Goal: Find specific page/section: Find specific page/section

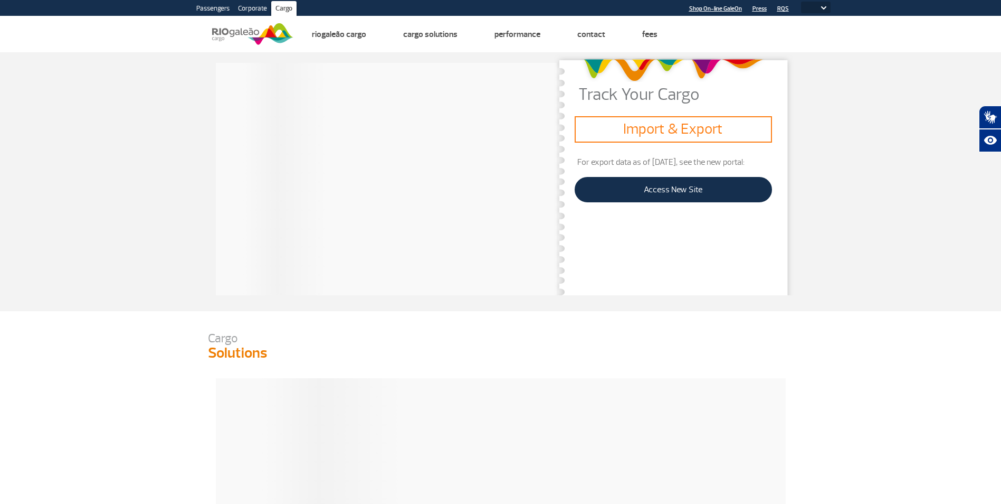
select select
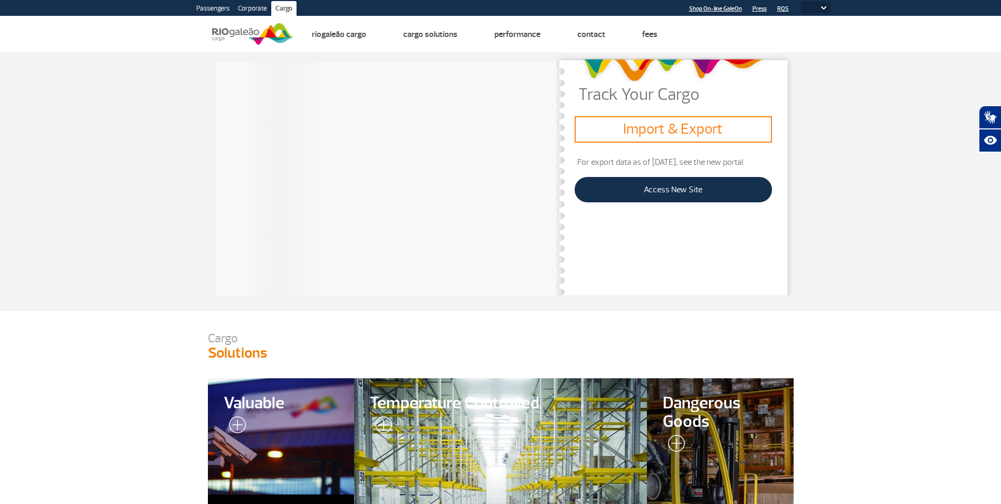
drag, startPoint x: 780, startPoint y: 253, endPoint x: 686, endPoint y: 222, distance: 99.0
click at [768, 254] on div "Track Your Cargo Import & Export For export data as of [DATE], see the new port…" at bounding box center [673, 174] width 240 height 241
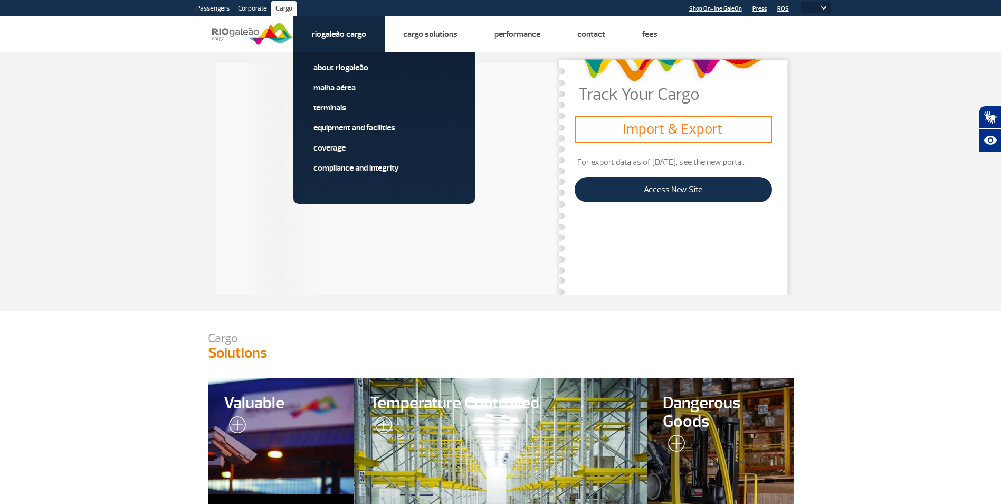
click at [348, 35] on link "Riogaleão Cargo" at bounding box center [339, 34] width 54 height 11
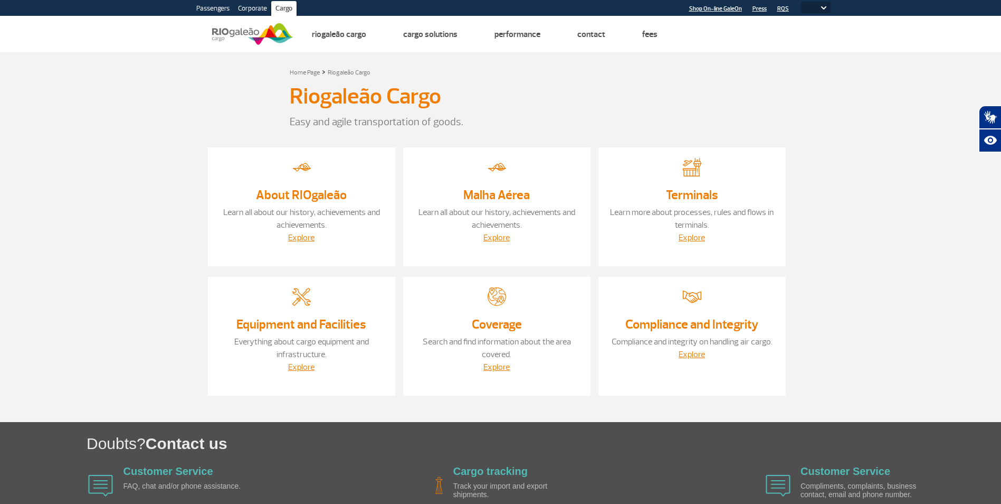
click at [881, 224] on section "Home Page > Riogaleão Cargo Riogaleão Cargo Easy and agile transportation of go…" at bounding box center [500, 237] width 1001 height 370
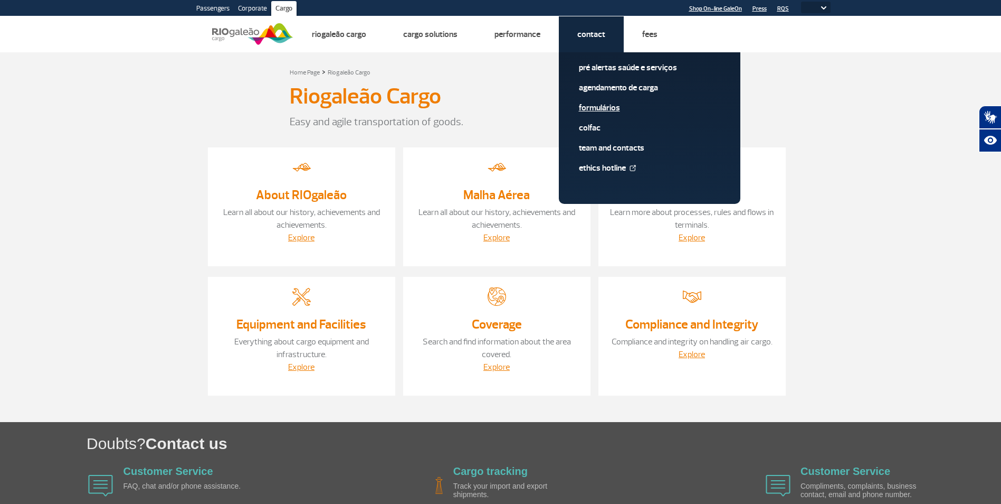
click at [595, 110] on link "Formulários" at bounding box center [649, 108] width 141 height 12
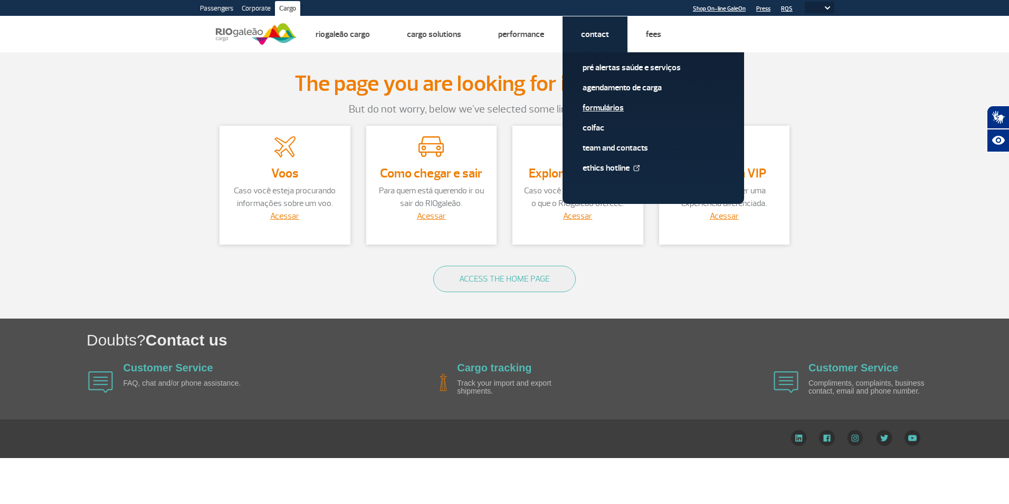
click at [605, 105] on link "Formulários" at bounding box center [653, 108] width 141 height 12
click at [608, 106] on link "Formulários" at bounding box center [653, 108] width 141 height 12
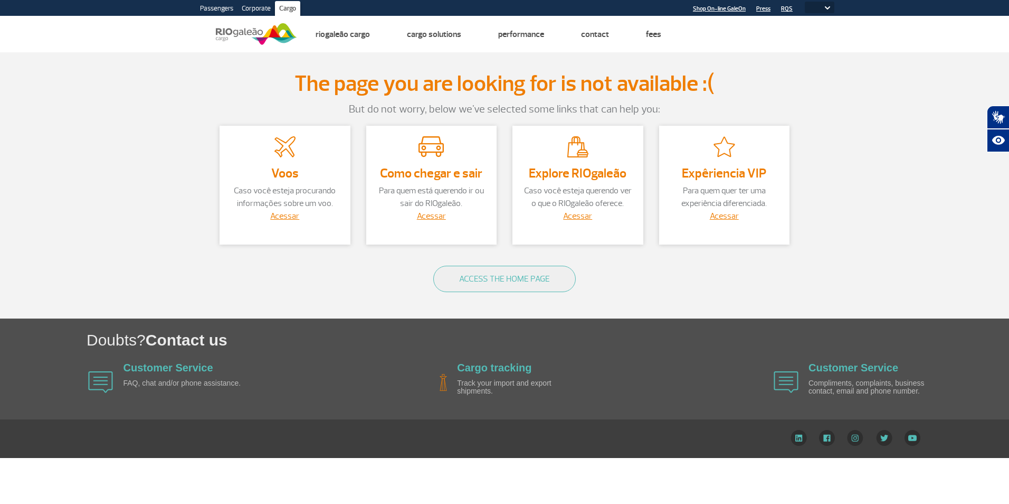
drag, startPoint x: 863, startPoint y: 186, endPoint x: 886, endPoint y: 212, distance: 34.4
click at [862, 190] on section "The page you are looking for is not available :( But do not worry, below we've …" at bounding box center [504, 185] width 1009 height 266
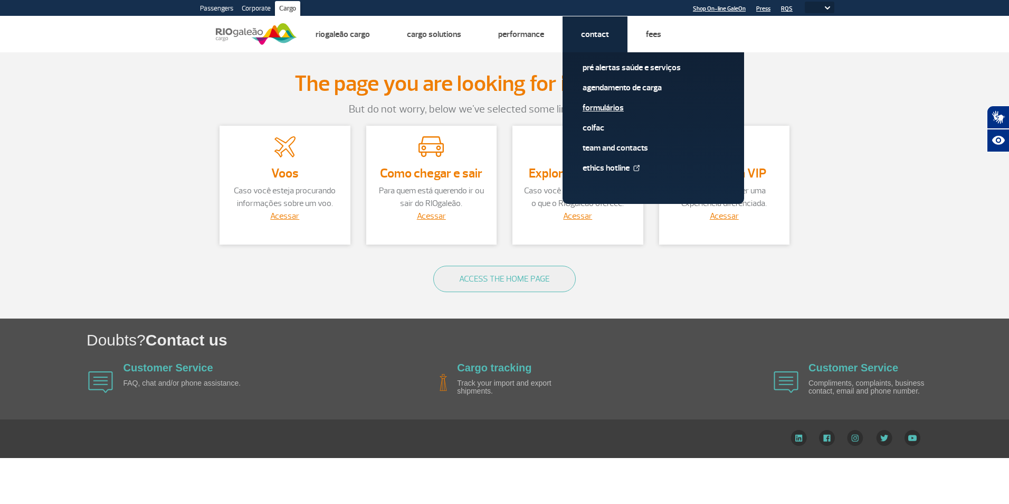
click at [600, 109] on link "Formulários" at bounding box center [653, 108] width 141 height 12
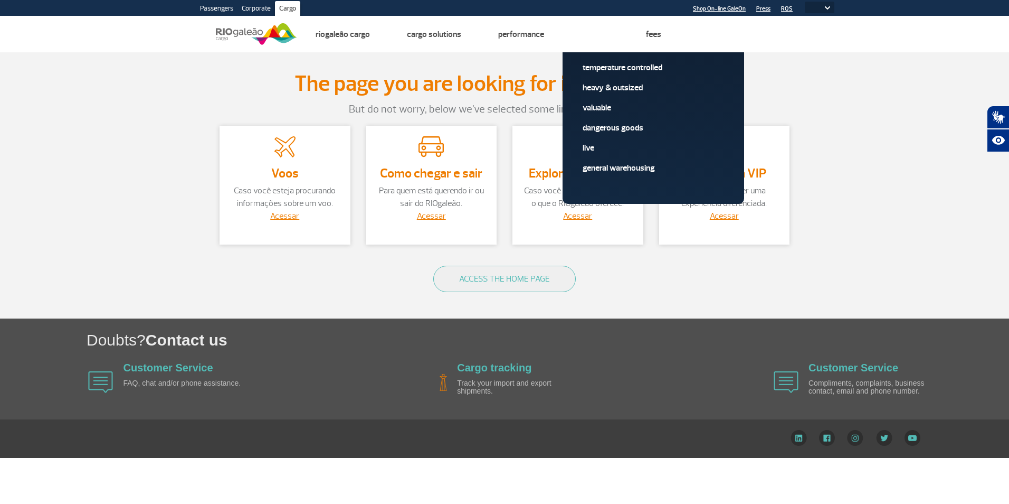
click at [240, 31] on img at bounding box center [256, 34] width 81 height 26
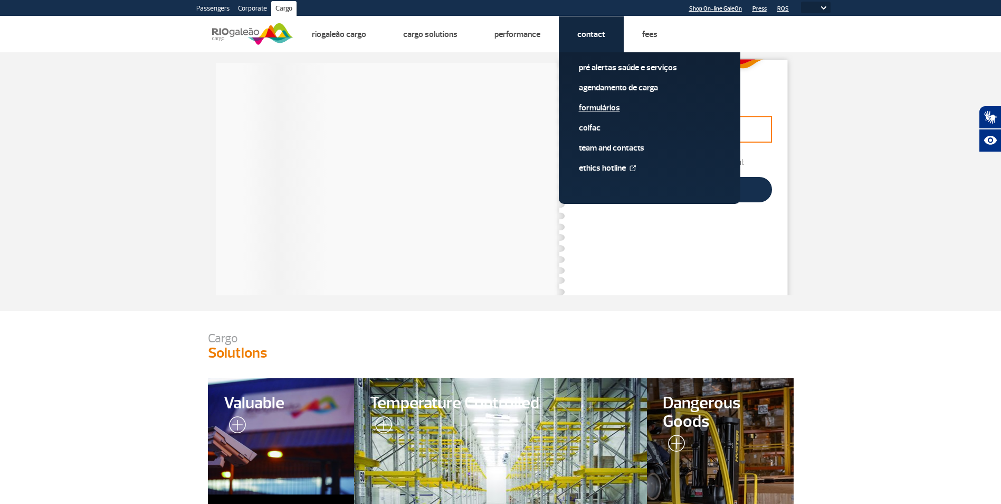
click at [600, 105] on link "Formulários" at bounding box center [649, 108] width 141 height 12
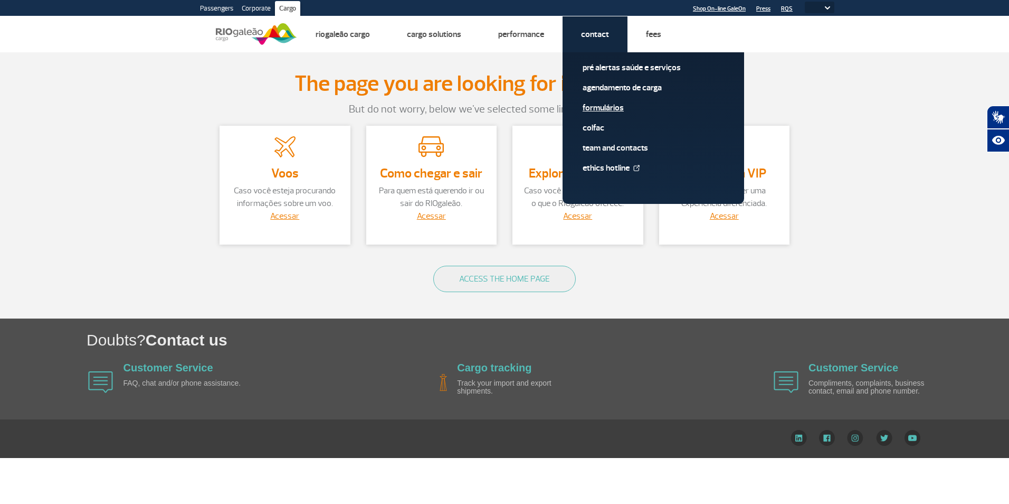
click at [600, 105] on link "Formulários" at bounding box center [653, 108] width 141 height 12
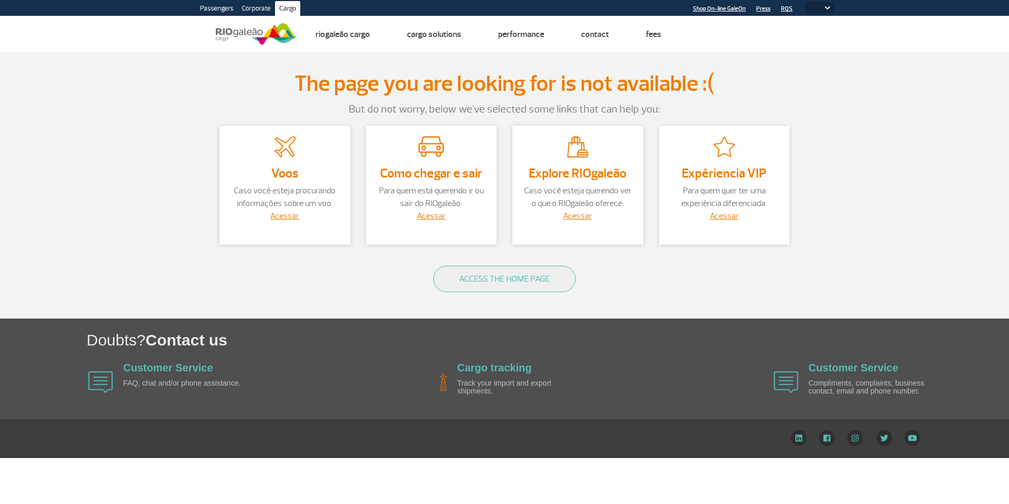
select select
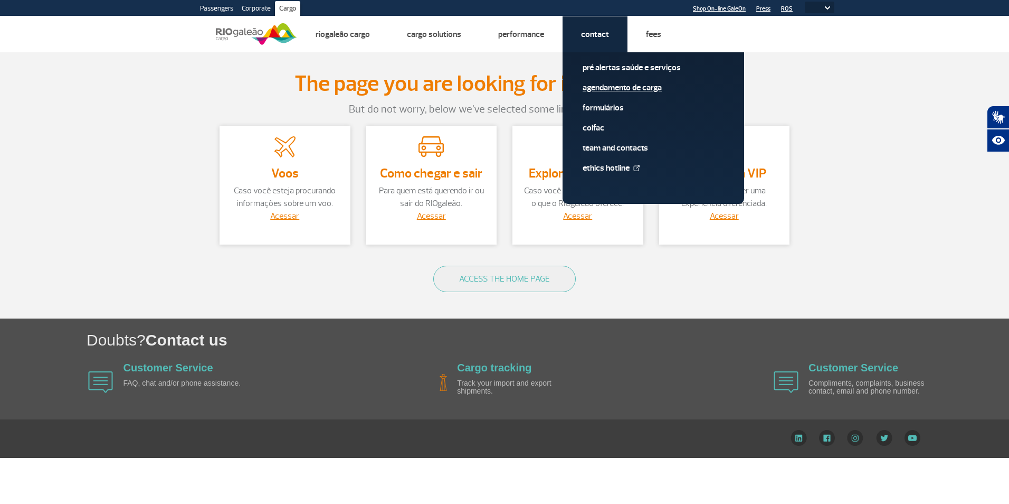
click at [619, 86] on link "Agendamento de Carga" at bounding box center [653, 88] width 141 height 12
click at [602, 106] on link "Formulários" at bounding box center [653, 108] width 141 height 12
